Goal: Find specific page/section: Find specific page/section

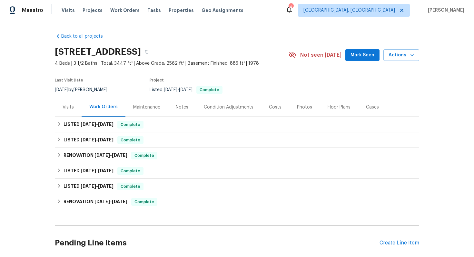
scroll to position [51, 0]
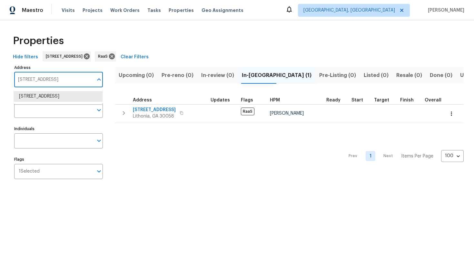
click at [54, 80] on input "6218 Creekford Ln Lithonia GA 30058" at bounding box center [53, 79] width 79 height 15
paste input "9730 NW 15th St., Plantation, FL 33322"
type input "9730 NW 15th St., Plantation, FL 33322"
click at [74, 98] on li "9730 NW 15th St Plantation FL 33322" at bounding box center [58, 96] width 89 height 11
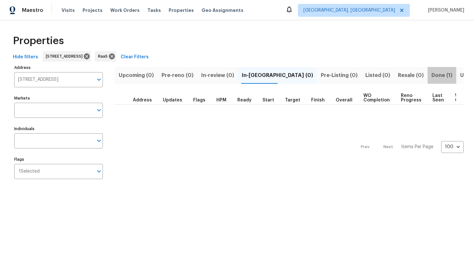
click at [431, 73] on span "Done (1)" at bounding box center [441, 75] width 21 height 9
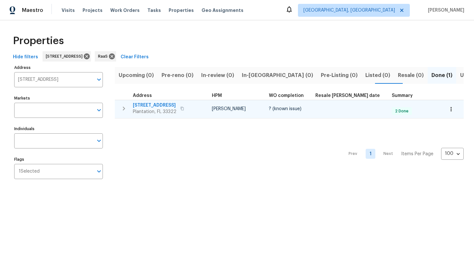
click at [153, 106] on span "9730 NW 15th St" at bounding box center [155, 105] width 44 height 6
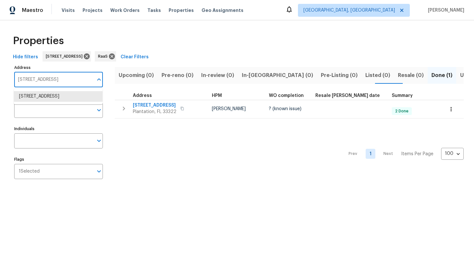
click at [48, 80] on input "9730 NW 15th St Plantation FL 33322" at bounding box center [53, 79] width 79 height 15
paste input "[STREET_ADDRESS]"
type input "[STREET_ADDRESS]"
click at [50, 98] on li "204 Saintvry Path Atlanta GA 30349" at bounding box center [58, 96] width 89 height 11
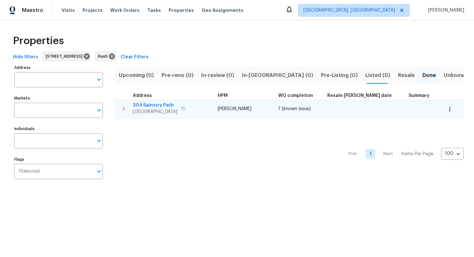
type input "204 Saintvry Path Atlanta GA 30349"
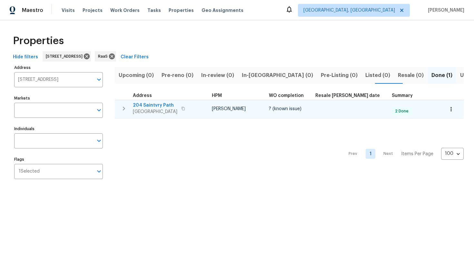
click at [159, 105] on span "204 Saintvry Path" at bounding box center [155, 105] width 44 height 6
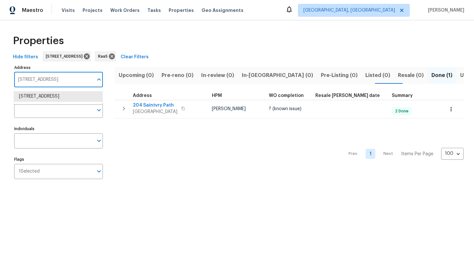
click at [46, 75] on input "204 Saintvry Path Atlanta GA 30349" at bounding box center [53, 79] width 79 height 15
paste input "[STREET_ADDRESS]"
type input "[STREET_ADDRESS]"
click at [62, 102] on li "6893 Sugarloaf Key St Lake Worth FL 33467" at bounding box center [58, 96] width 89 height 11
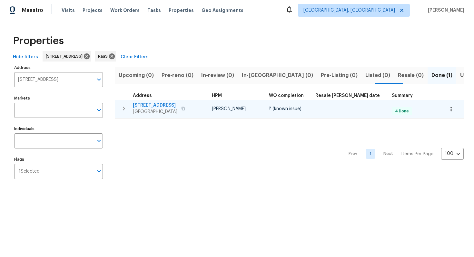
click at [166, 106] on span "6893 Sugarloaf Key St" at bounding box center [155, 105] width 44 height 6
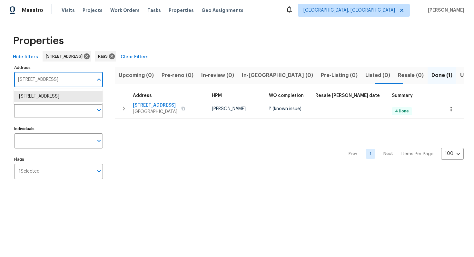
click at [44, 78] on input "6893 Sugarloaf Key St Lake Worth FL 33467" at bounding box center [53, 79] width 79 height 15
paste input "2006 Cross Breeze Dr, Wellington, FL 33414"
type input "2006 Cross Breeze Dr, Wellington, FL 33414"
click at [49, 97] on li "2006 Cross Breeze Dr Wellington FL 33414" at bounding box center [58, 96] width 89 height 11
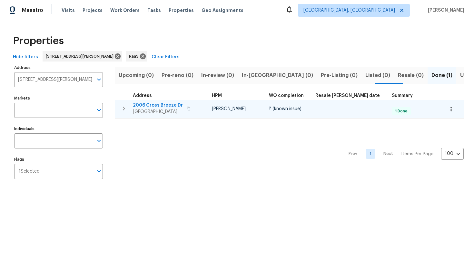
click at [162, 105] on span "2006 Cross Breeze Dr" at bounding box center [158, 105] width 50 height 6
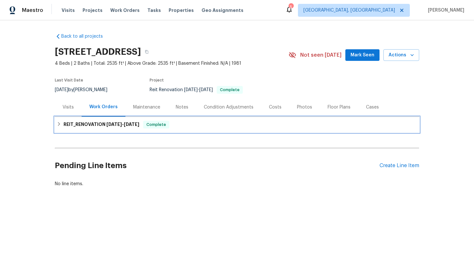
click at [114, 121] on h6 "REIT_RENOVATION 8/14/25 - 8/26/25" at bounding box center [102, 125] width 76 height 8
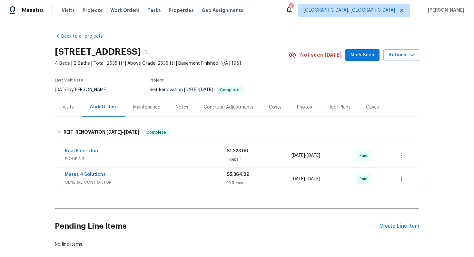
click at [272, 106] on div "Costs" at bounding box center [275, 107] width 13 height 6
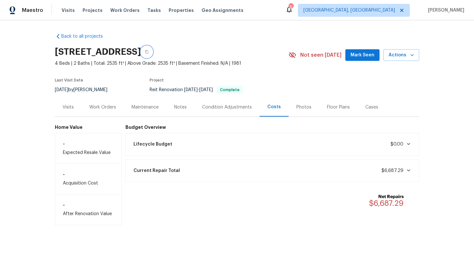
click at [149, 52] on icon "button" at bounding box center [147, 52] width 4 height 4
click at [100, 103] on div "Work Orders" at bounding box center [103, 107] width 42 height 19
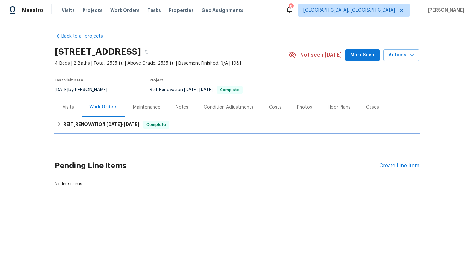
click at [116, 124] on span "8/14/25" at bounding box center [113, 124] width 15 height 5
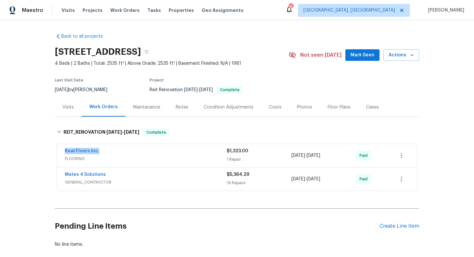
drag, startPoint x: 61, startPoint y: 150, endPoint x: 103, endPoint y: 150, distance: 42.2
click at [103, 150] on div "Real Floors Inc. FLOORING $1,323.00 1 Repair 8/22/2025 - 8/23/2025 Paid" at bounding box center [237, 155] width 360 height 23
copy link "Real Floors Inc."
drag, startPoint x: 61, startPoint y: 174, endPoint x: 125, endPoint y: 173, distance: 63.5
click at [125, 173] on div "Mates 4 Solutions GENERAL_CONTRACTOR $5,364.29 19 Repairs 8/21/2025 - 8/26/2025…" at bounding box center [237, 179] width 360 height 23
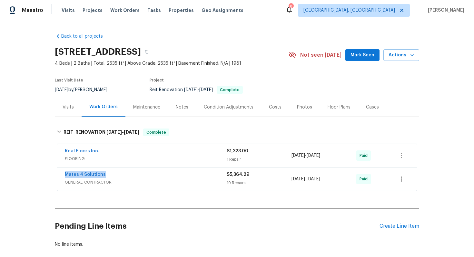
copy link "Mates 4 Solutions"
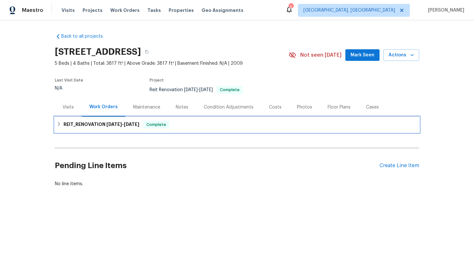
click at [86, 120] on div "REIT_RENOVATION 8/29/25 - 9/8/25 Complete" at bounding box center [237, 124] width 364 height 15
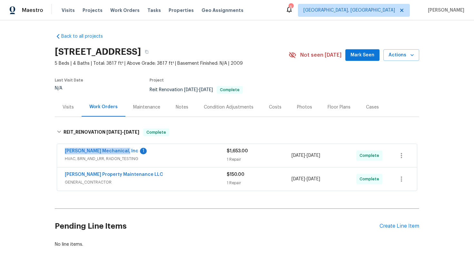
drag, startPoint x: 60, startPoint y: 151, endPoint x: 119, endPoint y: 153, distance: 59.7
click at [119, 153] on div "JH Martin Mechanical, Inc 1 HVAC, BRN_AND_LRR, RADON_TESTING $1,653.00 1 Repair…" at bounding box center [237, 155] width 360 height 23
copy link "JH Martin Mechanical, Inc"
drag, startPoint x: 60, startPoint y: 174, endPoint x: 141, endPoint y: 175, distance: 80.6
click at [141, 175] on div "Glen Property Maintenance LLC GENERAL_CONTRACTOR $150.00 1 Repair 8/29/2025 - 9…" at bounding box center [237, 179] width 360 height 23
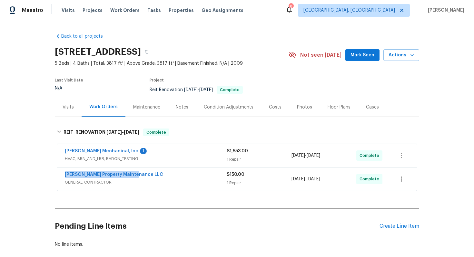
copy link "Glen Property Maintenance LLC"
click at [276, 105] on div "Costs" at bounding box center [275, 107] width 13 height 6
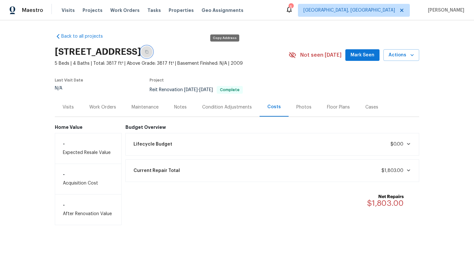
click at [149, 51] on icon "button" at bounding box center [147, 52] width 4 height 4
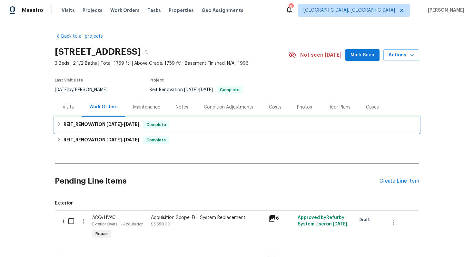
click at [123, 127] on h6 "REIT_RENOVATION 8/26/25 - 9/11/25" at bounding box center [102, 125] width 76 height 8
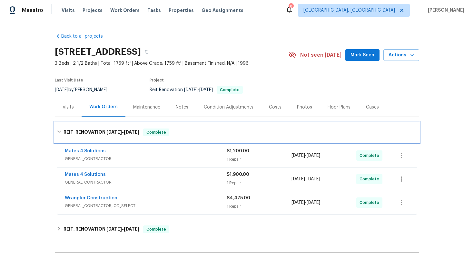
click at [123, 127] on div "REIT_RENOVATION 8/26/25 - 9/11/25 Complete" at bounding box center [237, 132] width 364 height 21
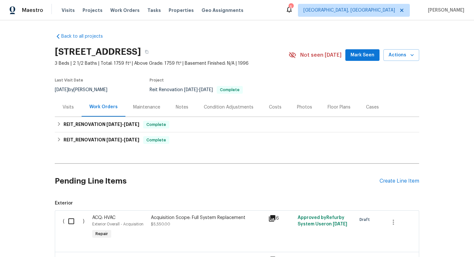
click at [269, 108] on div "Costs" at bounding box center [275, 107] width 13 height 6
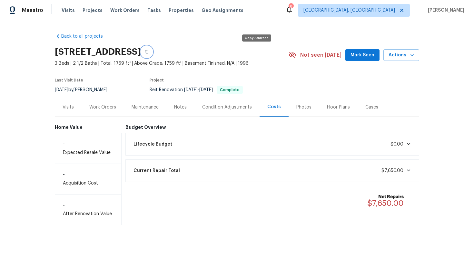
click at [152, 50] on button "button" at bounding box center [147, 52] width 12 height 12
click at [101, 104] on div "Work Orders" at bounding box center [102, 107] width 27 height 6
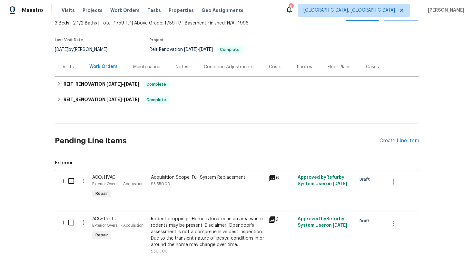
scroll to position [68, 0]
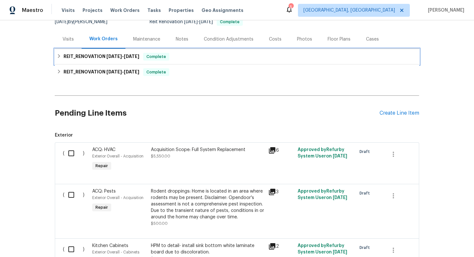
click at [103, 58] on h6 "REIT_RENOVATION 8/26/25 - 9/11/25" at bounding box center [102, 57] width 76 height 8
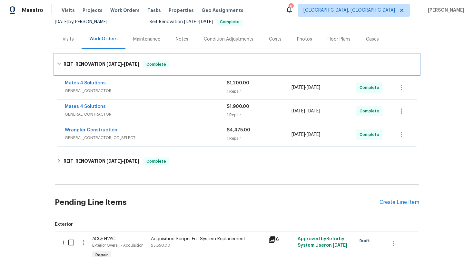
click at [103, 58] on div "REIT_RENOVATION 8/26/25 - 9/11/25 Complete" at bounding box center [237, 64] width 364 height 21
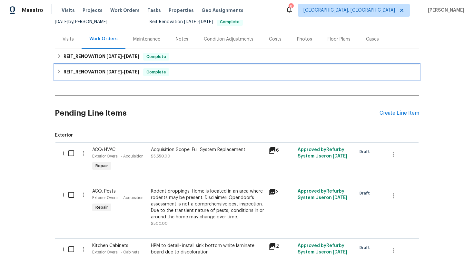
click at [93, 74] on h6 "REIT_RENOVATION 7/23/25 - 7/23/25" at bounding box center [102, 72] width 76 height 8
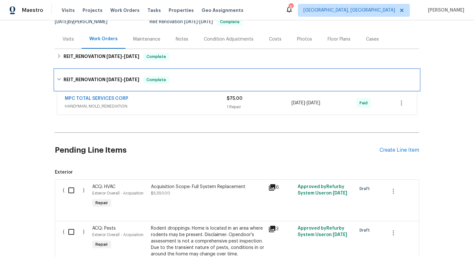
click at [93, 74] on div "REIT_RENOVATION 7/23/25 - 7/23/25 Complete" at bounding box center [237, 80] width 364 height 21
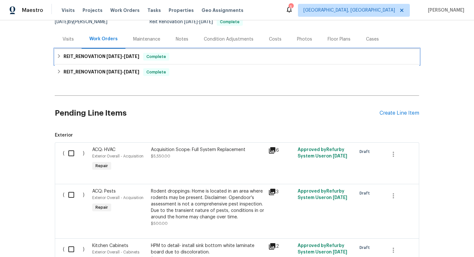
click at [80, 58] on h6 "REIT_RENOVATION 8/26/25 - 9/11/25" at bounding box center [102, 57] width 76 height 8
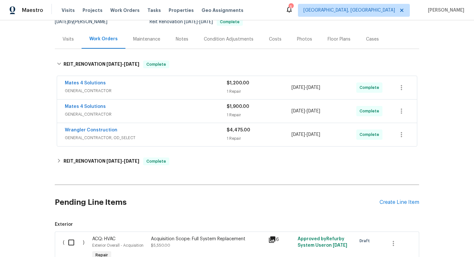
click at [269, 32] on div "Costs" at bounding box center [275, 39] width 28 height 19
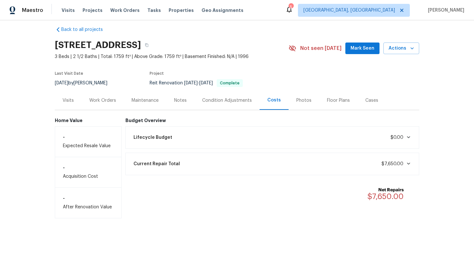
click at [98, 95] on div "Work Orders" at bounding box center [103, 100] width 42 height 19
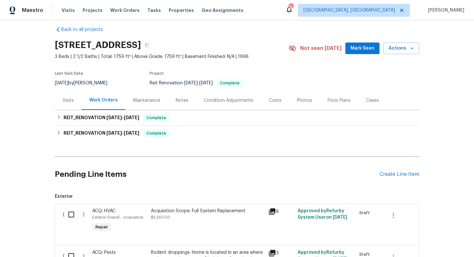
scroll to position [68, 0]
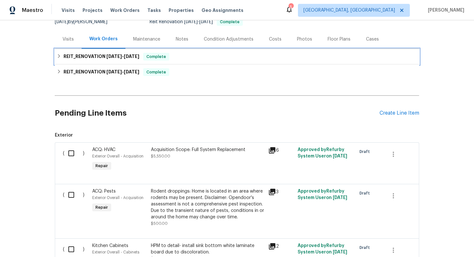
click at [98, 58] on h6 "REIT_RENOVATION 8/26/25 - 9/11/25" at bounding box center [102, 57] width 76 height 8
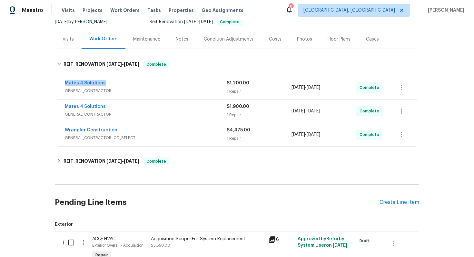
drag, startPoint x: 63, startPoint y: 82, endPoint x: 119, endPoint y: 83, distance: 55.8
click at [119, 83] on div "Mates 4 Solutions GENERAL_CONTRACTOR $1,200.00 1 Repair 9/4/2025 - 9/5/2025 Com…" at bounding box center [237, 87] width 360 height 23
copy link "Mates 4 Solutions"
drag, startPoint x: 62, startPoint y: 128, endPoint x: 146, endPoint y: 129, distance: 84.1
click at [146, 129] on div "Wrangler Construction GENERAL_CONTRACTOR, OD_SELECT $4,475.00 1 Repair 8/26/202…" at bounding box center [237, 134] width 360 height 23
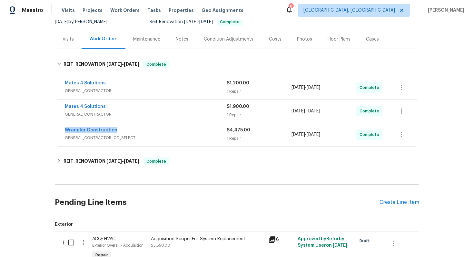
copy link "Wrangler Construction"
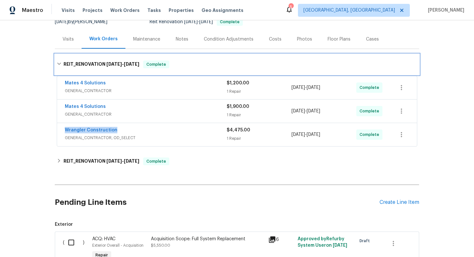
click at [62, 63] on div "REIT_RENOVATION 8/26/25 - 9/11/25 Complete" at bounding box center [237, 65] width 360 height 8
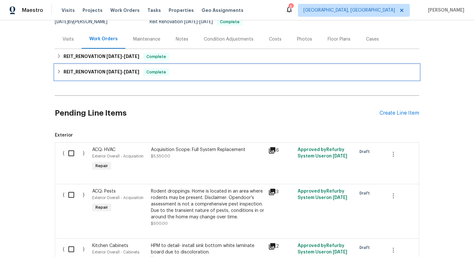
click at [62, 71] on div "REIT_RENOVATION 7/23/25 - 7/23/25 Complete" at bounding box center [237, 72] width 360 height 8
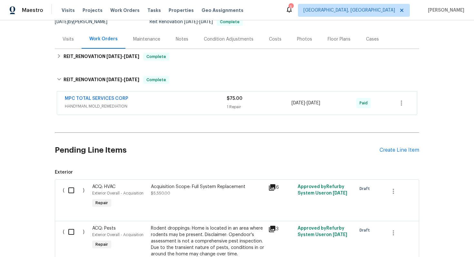
click at [132, 95] on div "MPC TOTAL SERVICES CORP" at bounding box center [146, 99] width 162 height 8
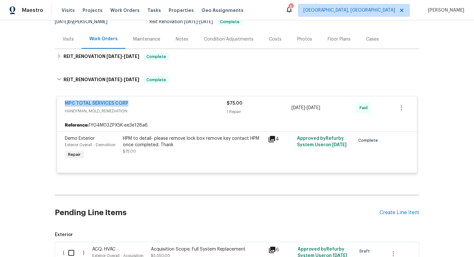
drag, startPoint x: 134, startPoint y: 101, endPoint x: 61, endPoint y: 101, distance: 73.2
click at [61, 101] on div "MPC TOTAL SERVICES CORP HANDYMAN, MOLD_REMEDIATION $75.00 1 Repair 7/23/2025 - …" at bounding box center [237, 107] width 360 height 23
copy link "MPC TOTAL SERVICES CORP"
click at [165, 108] on span "HANDYMAN, MOLD_REMEDIATION" at bounding box center [146, 111] width 162 height 6
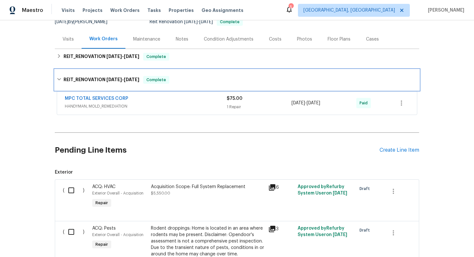
click at [61, 80] on div "REIT_RENOVATION 7/23/25 - 7/23/25 Complete" at bounding box center [237, 80] width 360 height 8
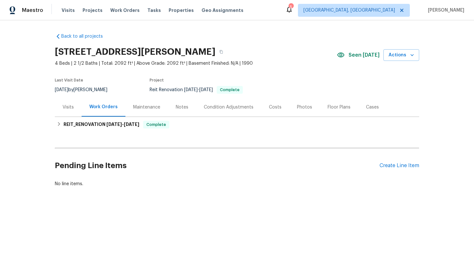
click at [274, 105] on div "Costs" at bounding box center [275, 107] width 13 height 6
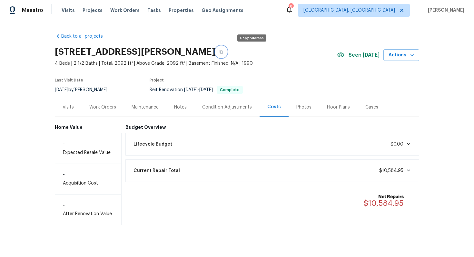
click at [227, 53] on button "button" at bounding box center [221, 52] width 12 height 12
click at [110, 109] on div "Work Orders" at bounding box center [102, 107] width 27 height 6
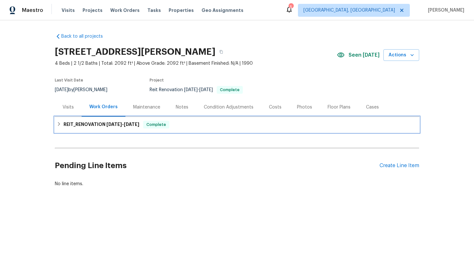
click at [102, 124] on h6 "REIT_RENOVATION 8/21/25 - 9/4/25" at bounding box center [102, 125] width 76 height 8
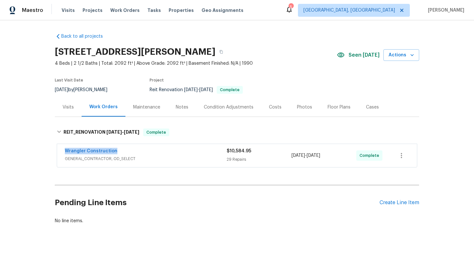
drag, startPoint x: 61, startPoint y: 150, endPoint x: 131, endPoint y: 151, distance: 69.6
click at [131, 151] on div "Wrangler Construction GENERAL_CONTRACTOR, OD_SELECT $10,584.95 29 Repairs 8/27/…" at bounding box center [237, 155] width 360 height 23
copy link "Wrangler Construction"
